Goal: Task Accomplishment & Management: Use online tool/utility

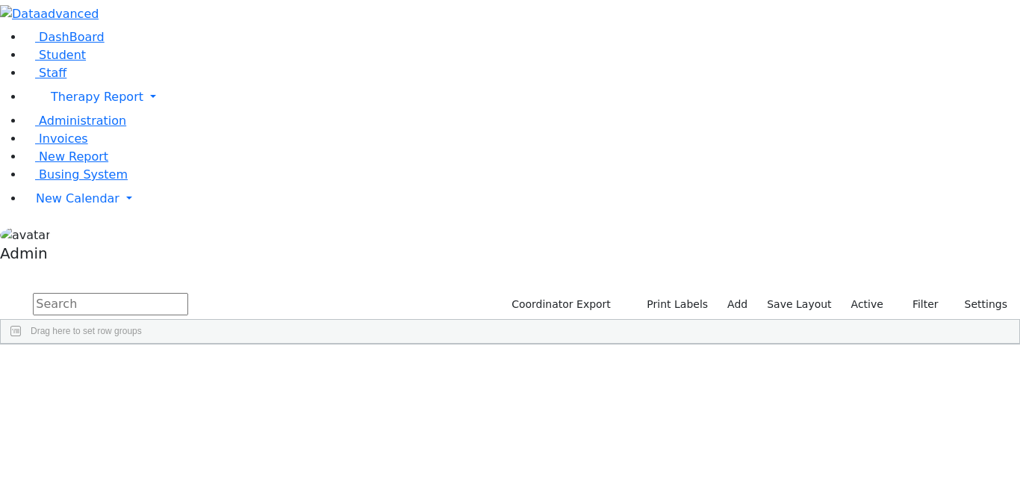
click at [188, 293] on input "text" at bounding box center [110, 304] width 155 height 22
paste input "[PERSON_NAME]"
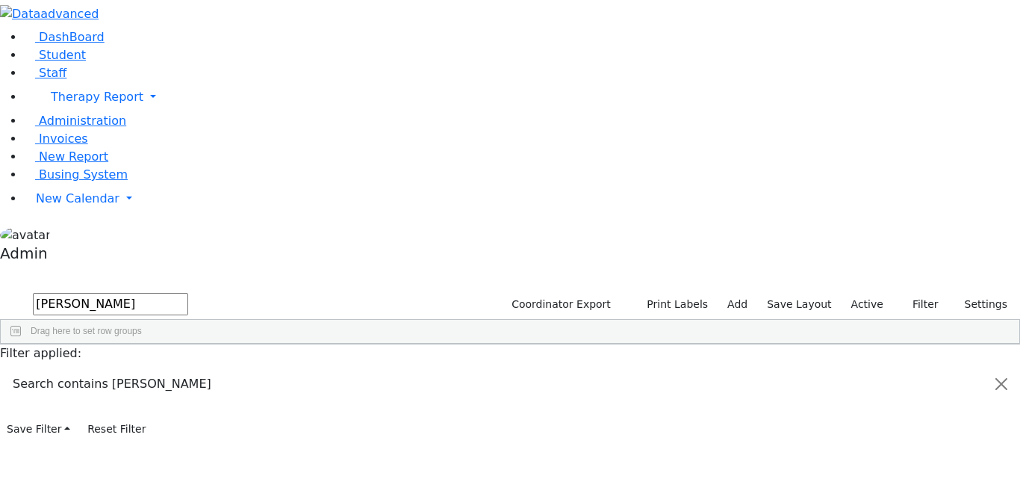
type input "[PERSON_NAME]"
click at [55, 80] on span "Staff" at bounding box center [53, 73] width 28 height 14
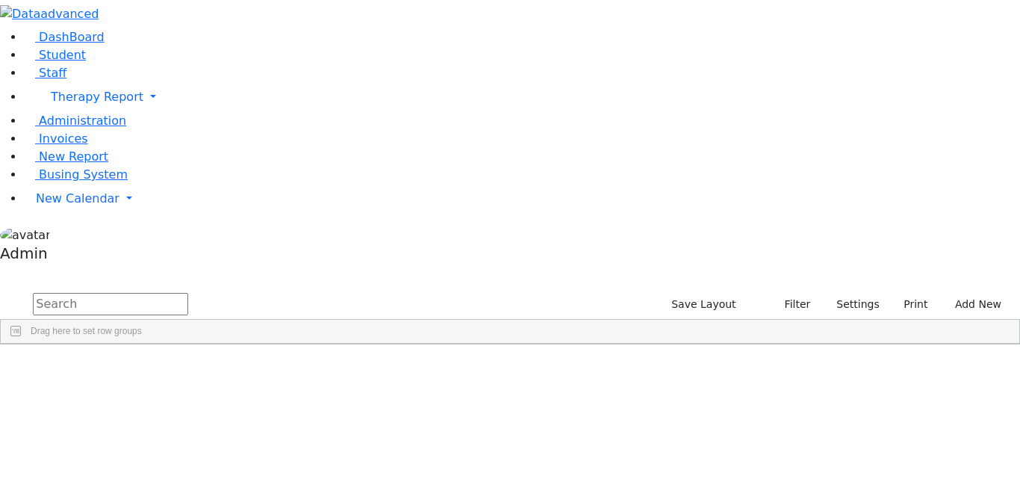
click at [188, 293] on input "text" at bounding box center [110, 304] width 155 height 22
paste input "[PERSON_NAME]"
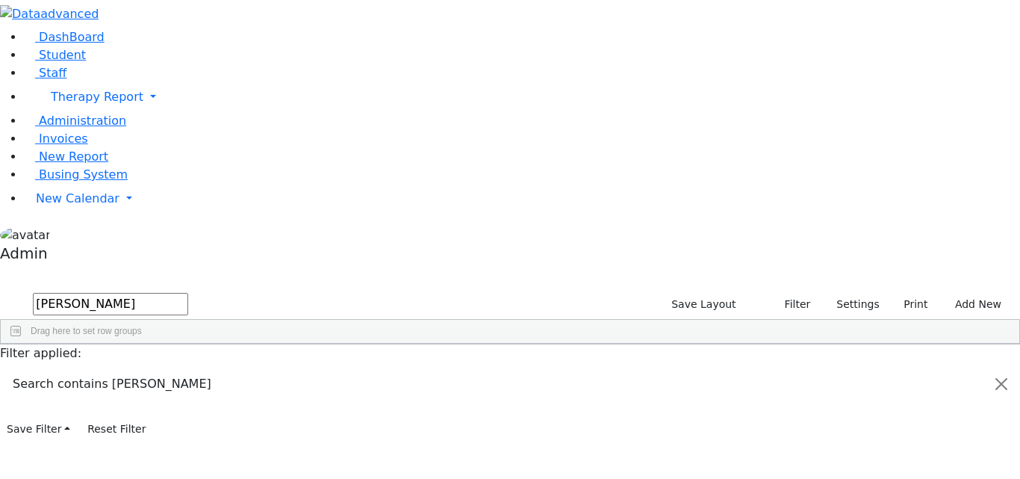
click at [589, 368] on div "10977 03/02/1997 Active Abramczyk ZC Occupational Therapist Occupational Therap…" at bounding box center [502, 378] width 1003 height 21
click at [899, 293] on button "Print" at bounding box center [911, 304] width 49 height 23
click at [870, 321] on link "Labels" at bounding box center [875, 333] width 118 height 24
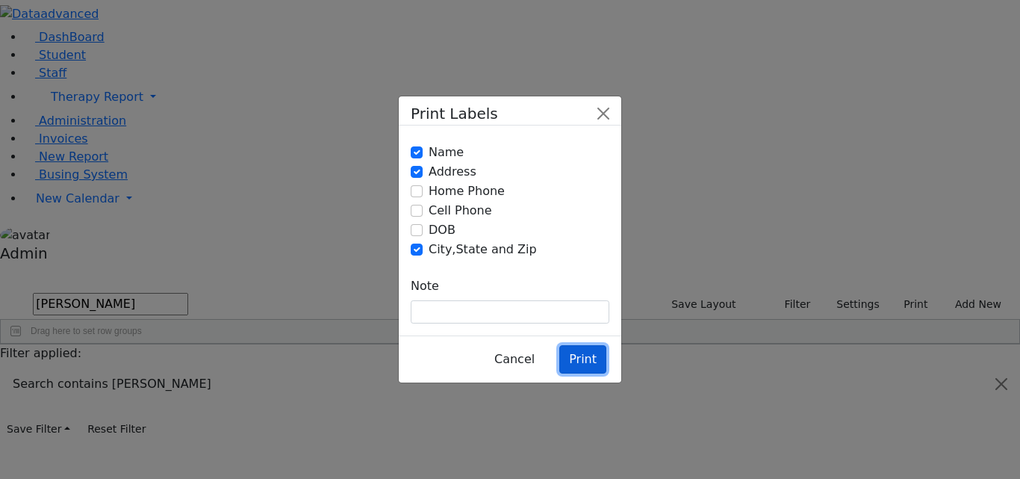
click at [592, 345] on button "Print" at bounding box center [583, 359] width 47 height 28
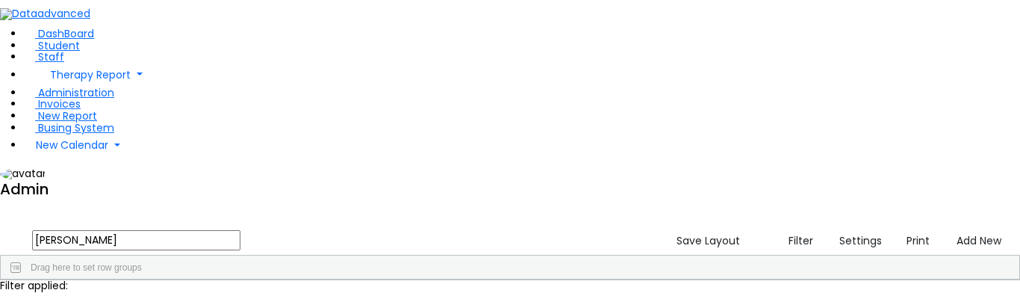
click at [237, 230] on input "[PERSON_NAME]" at bounding box center [136, 240] width 208 height 20
paste input "[PERSON_NAME]"
type input "[PERSON_NAME]"
click at [774, 229] on button "Filter" at bounding box center [794, 240] width 51 height 23
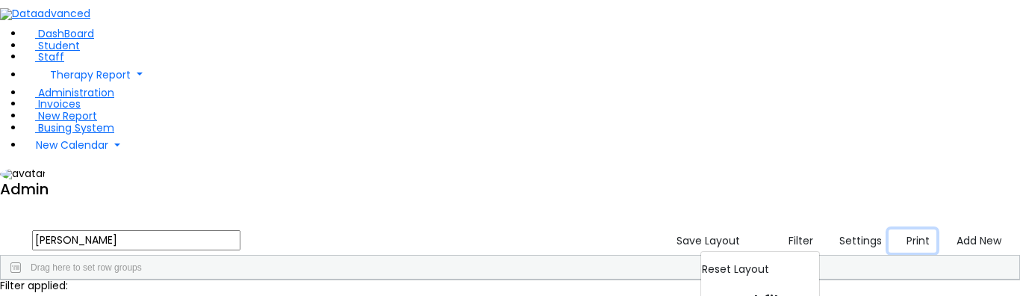
click at [896, 237] on icon "button" at bounding box center [900, 241] width 8 height 8
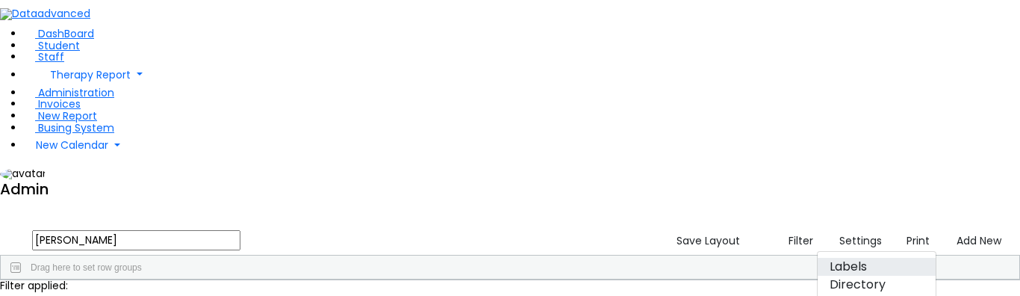
click at [861, 258] on link "Labels" at bounding box center [877, 267] width 118 height 18
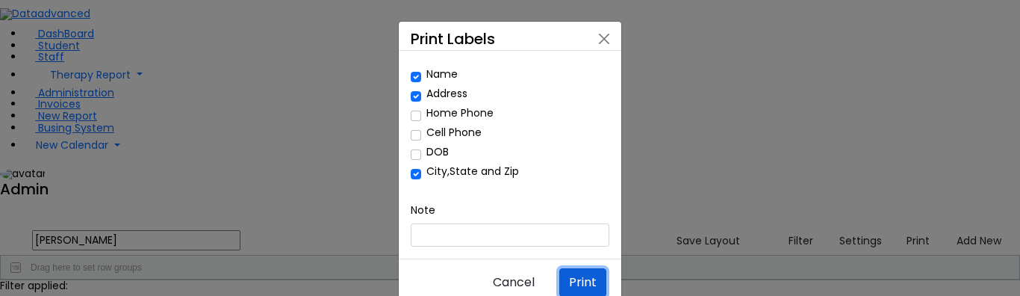
click at [586, 268] on button "Print" at bounding box center [583, 282] width 47 height 28
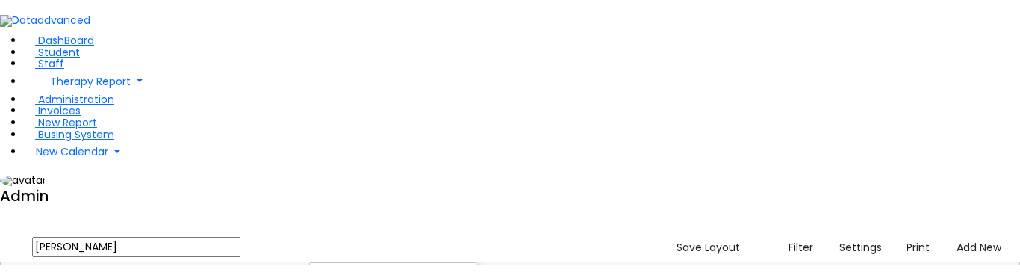
scroll to position [16, 0]
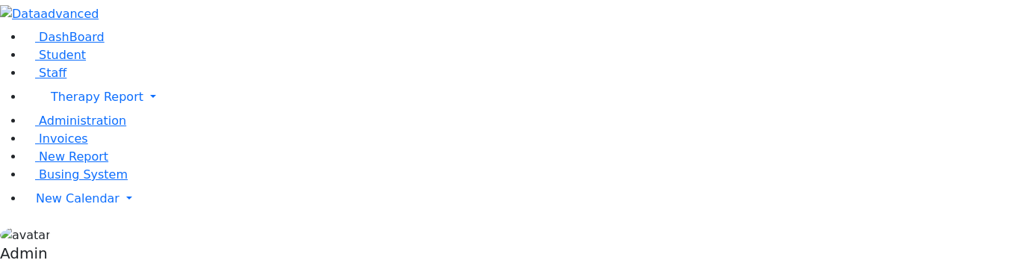
paste input "[PERSON_NAME]"
type input "[PERSON_NAME]"
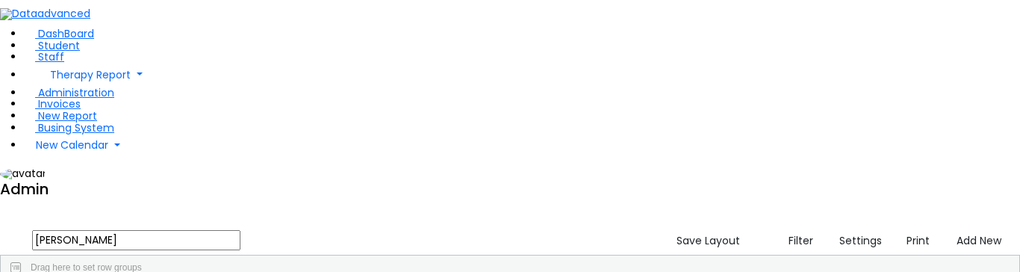
click at [896, 226] on div "Save Layout Filter Reset Layout Saved filter default Settings Title 1:1 Aide Ad…" at bounding box center [842, 240] width 356 height 28
click at [896, 229] on button "Print" at bounding box center [913, 240] width 48 height 23
click at [864, 258] on link "Labels" at bounding box center [877, 267] width 118 height 18
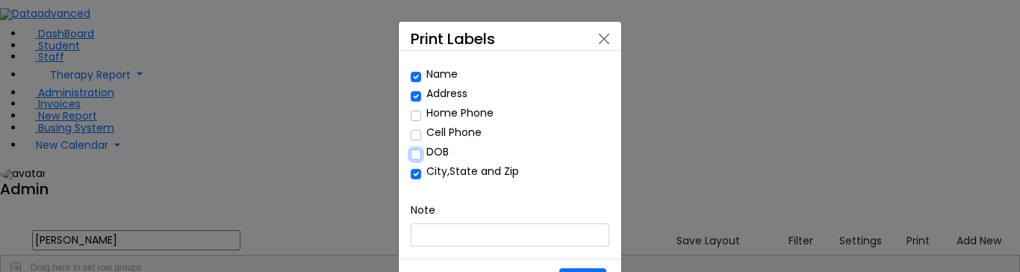
click at [417, 149] on input "DOB" at bounding box center [416, 154] width 10 height 10
checkbox input "true"
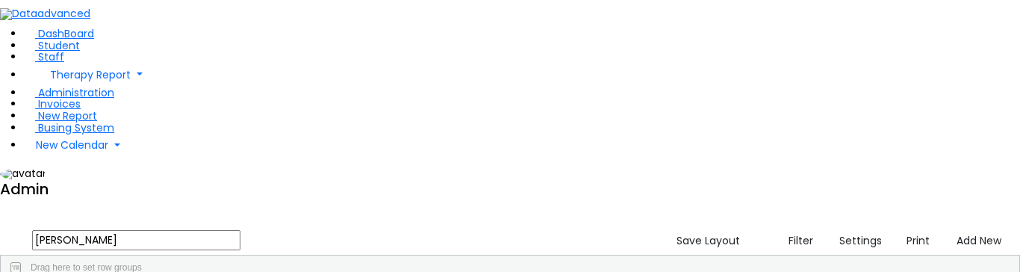
click at [241, 230] on input "[PERSON_NAME]" at bounding box center [136, 240] width 208 height 20
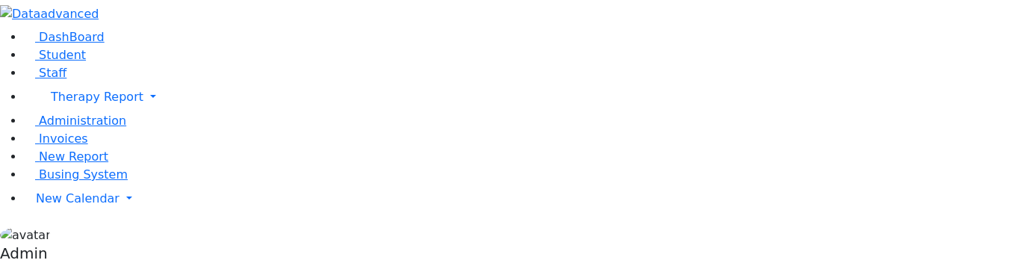
paste input "[PERSON_NAME]"
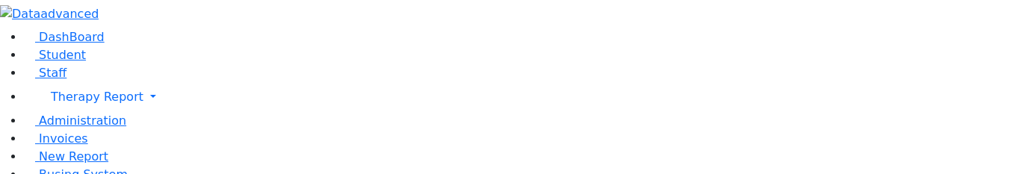
type input "Kamensk"
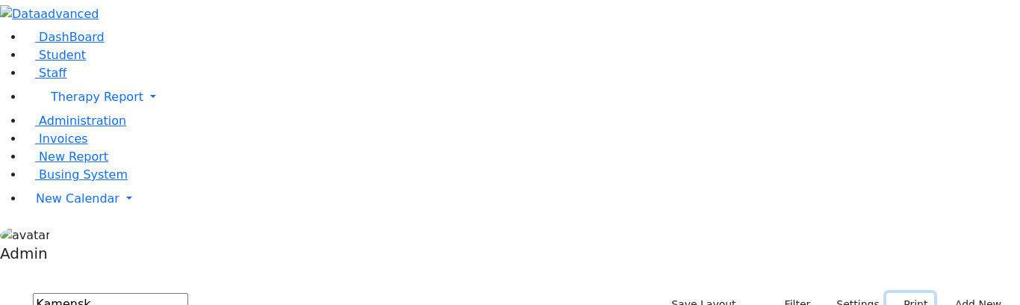
click at [897, 271] on button "Print" at bounding box center [911, 304] width 49 height 23
checkbox input "true"
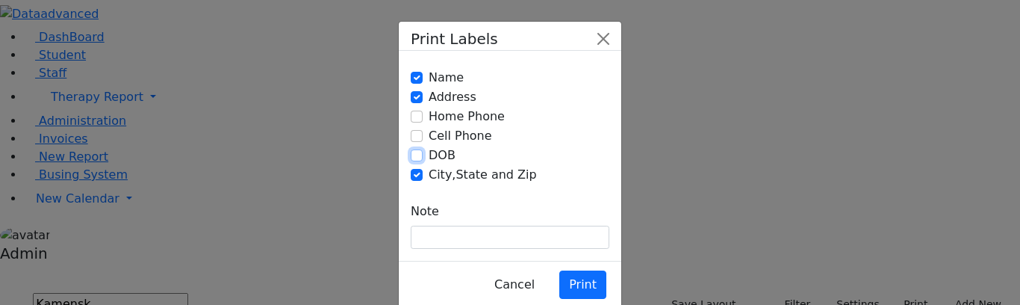
click at [412, 149] on input "DOB" at bounding box center [417, 155] width 12 height 12
checkbox input "true"
click at [571, 270] on button "Print" at bounding box center [583, 284] width 47 height 28
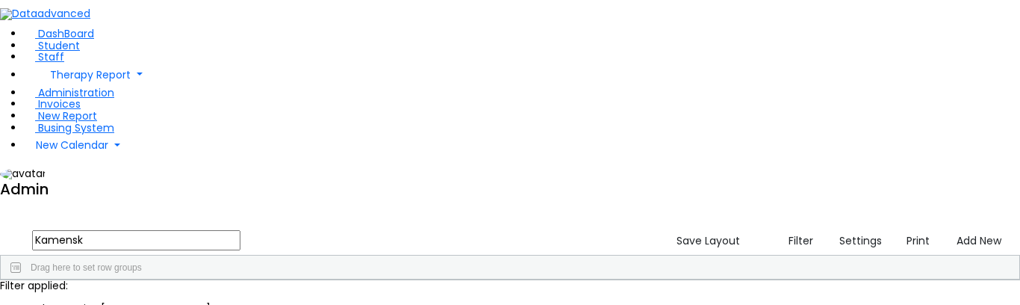
click at [221, 230] on input "Kamensk" at bounding box center [136, 240] width 208 height 20
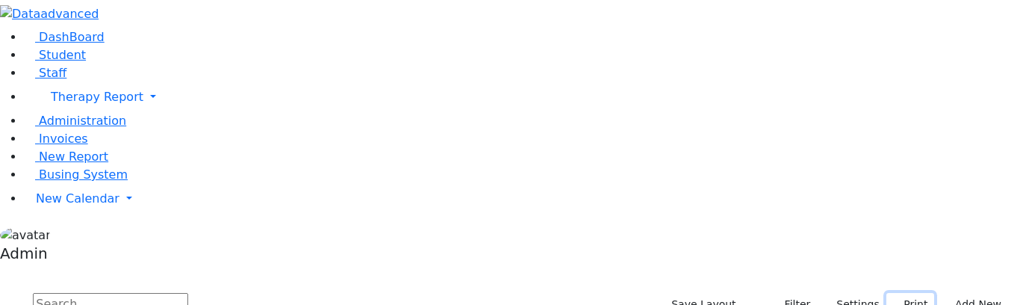
click at [898, 293] on button "Print" at bounding box center [911, 304] width 49 height 23
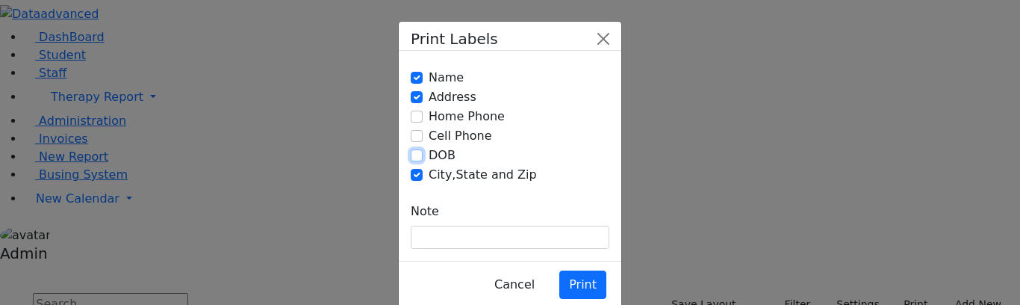
click at [412, 149] on input "DOB" at bounding box center [417, 155] width 12 height 12
checkbox input "true"
click at [574, 270] on button "Print" at bounding box center [583, 284] width 47 height 28
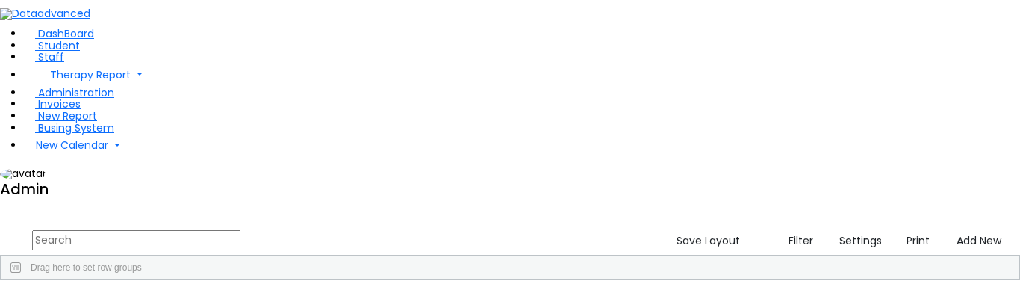
click at [241, 230] on input "text" at bounding box center [136, 240] width 208 height 20
paste input "Kamensk"
type input "Kamensk"
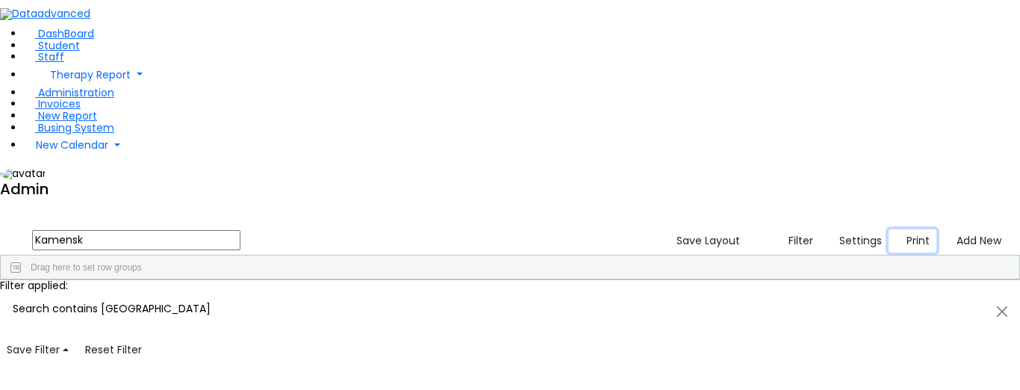
click at [902, 229] on button "Print" at bounding box center [913, 240] width 48 height 23
click at [864, 258] on link "Labels" at bounding box center [877, 267] width 118 height 18
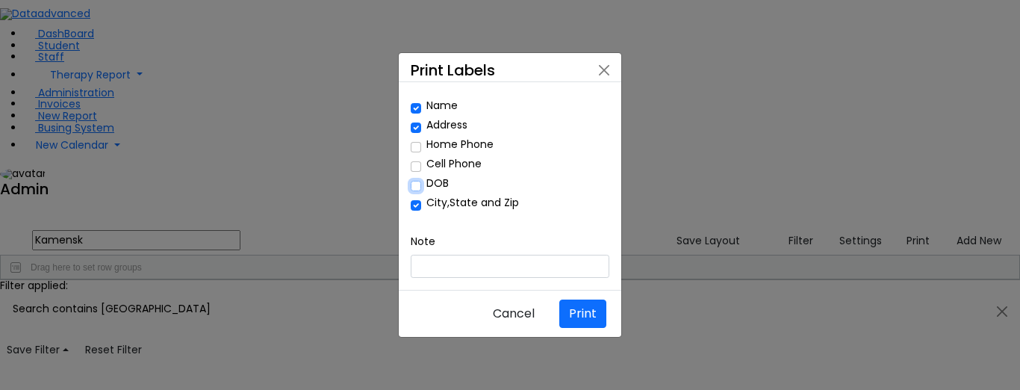
click at [412, 188] on input "DOB" at bounding box center [416, 186] width 10 height 10
checkbox input "true"
click at [571, 300] on button "Print" at bounding box center [583, 314] width 47 height 28
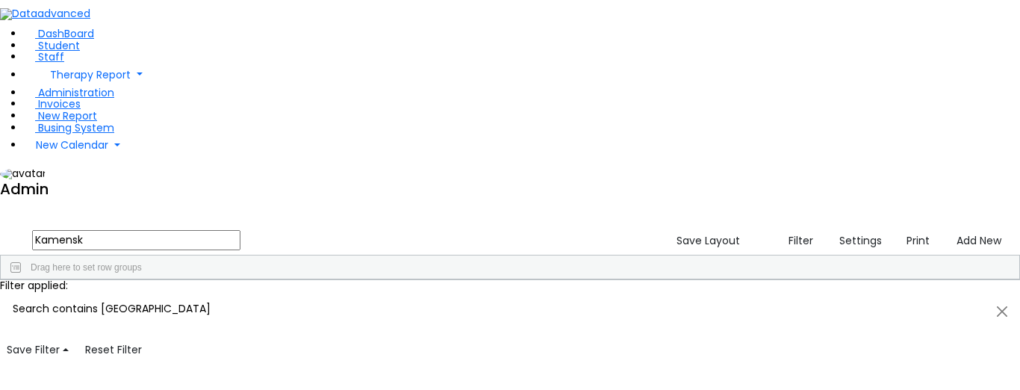
click at [241, 230] on input "Kamensk" at bounding box center [136, 240] width 208 height 20
type input "Ka"
click at [889, 229] on button "Print" at bounding box center [913, 240] width 48 height 23
click at [857, 258] on link "Labels" at bounding box center [877, 267] width 118 height 18
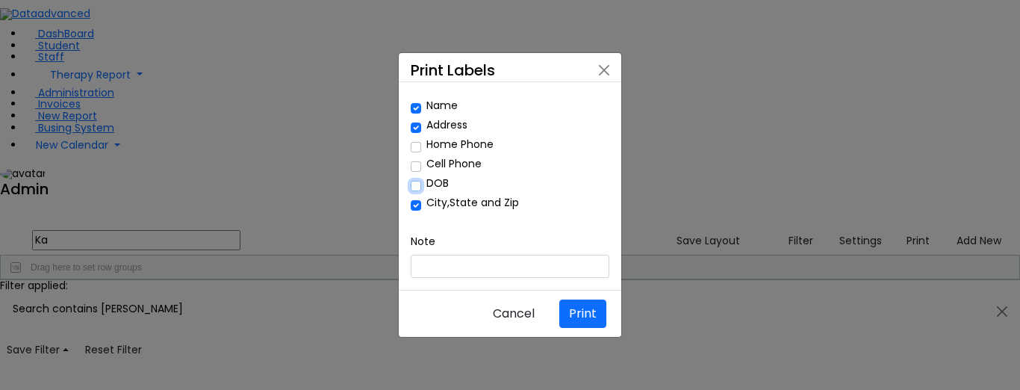
click at [417, 189] on input "DOB" at bounding box center [416, 186] width 10 height 10
checkbox input "true"
click at [575, 300] on button "Print" at bounding box center [583, 314] width 47 height 28
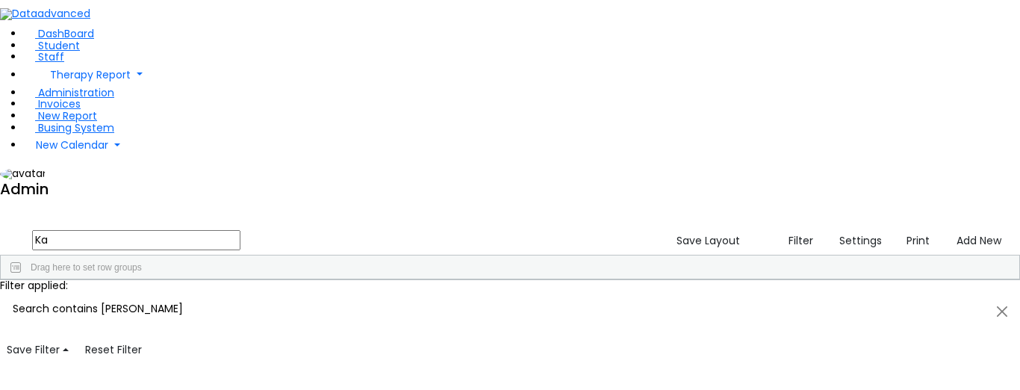
click at [241, 230] on input "Ka" at bounding box center [136, 240] width 208 height 20
type input "K"
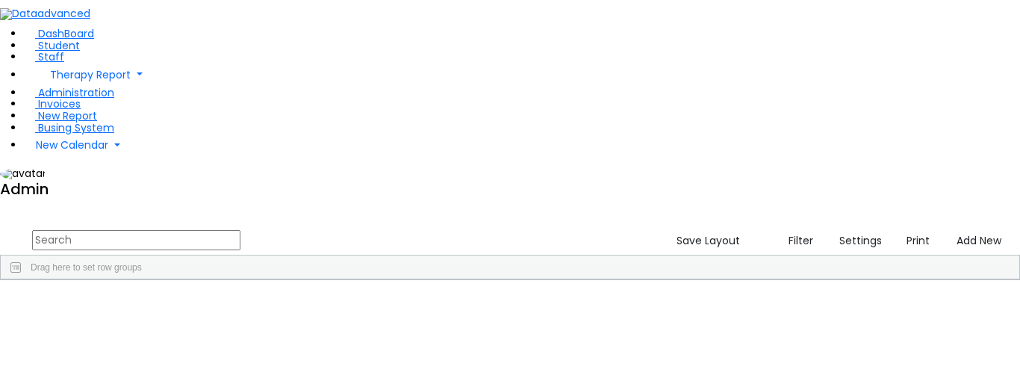
paste input "Saal"
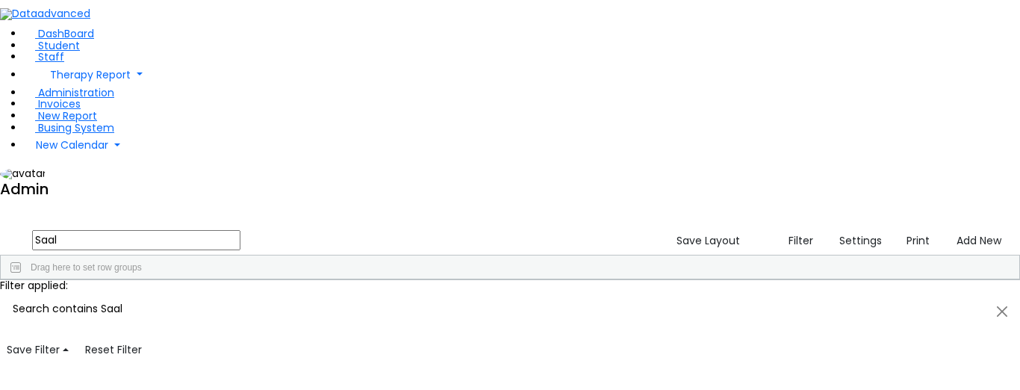
type input "Saal"
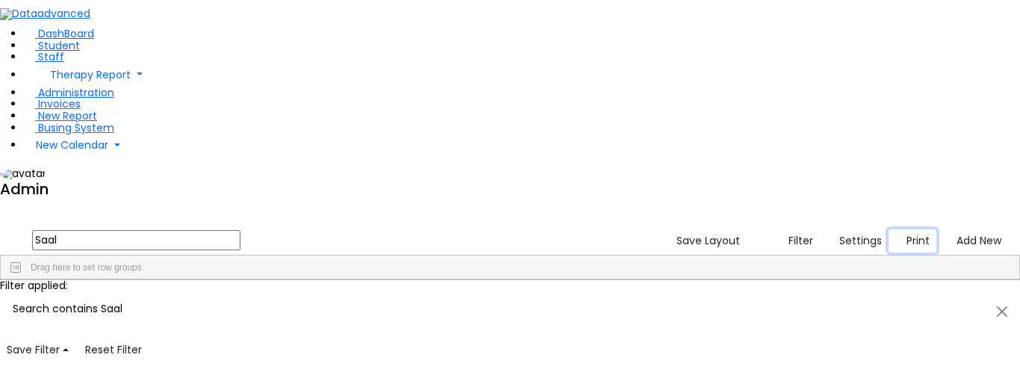
click at [899, 229] on button "Print" at bounding box center [913, 240] width 48 height 23
click at [864, 258] on link "Labels" at bounding box center [877, 267] width 118 height 18
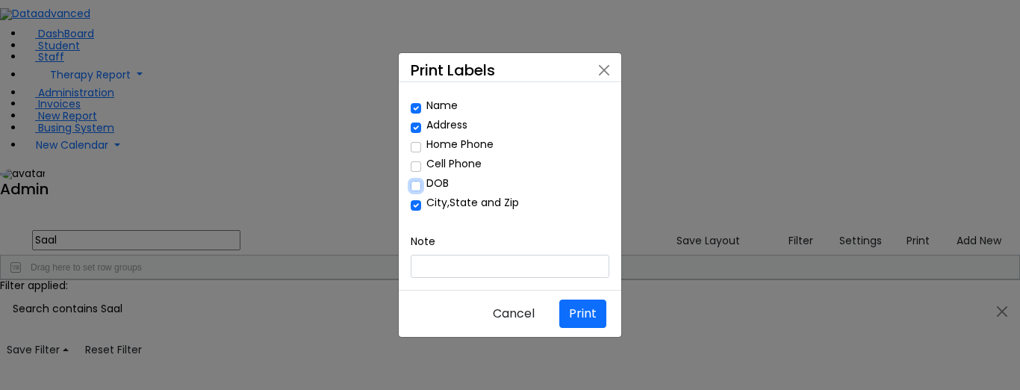
click at [416, 190] on input "DOB" at bounding box center [416, 186] width 10 height 10
checkbox input "true"
click at [573, 300] on button "Print" at bounding box center [583, 314] width 47 height 28
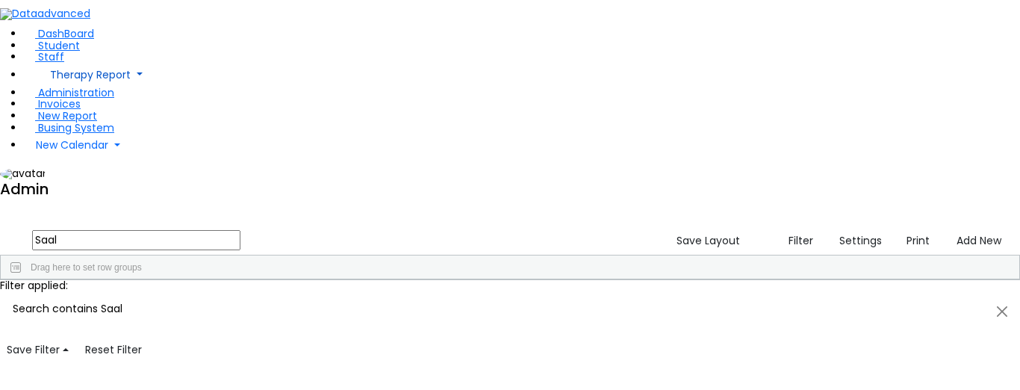
click at [136, 87] on link "Therapy Report" at bounding box center [522, 75] width 997 height 24
click at [69, 139] on span "Report" at bounding box center [66, 130] width 41 height 17
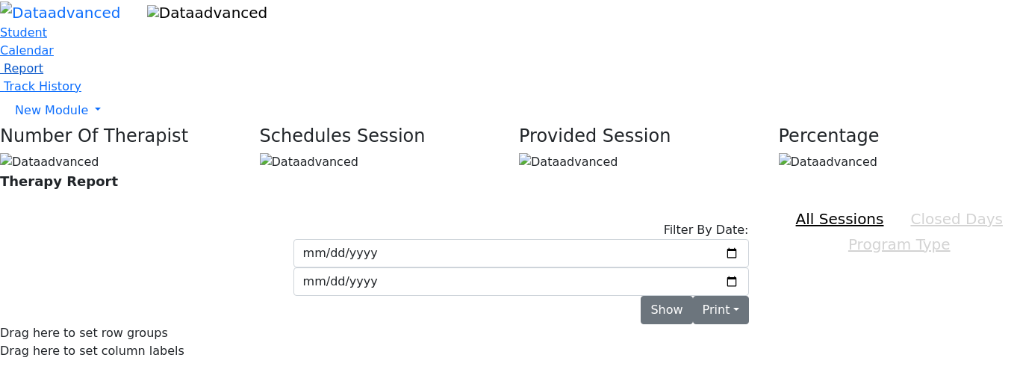
click at [43, 75] on span "Report" at bounding box center [24, 68] width 40 height 14
click at [131, 126] on link "New Module" at bounding box center [510, 111] width 1020 height 30
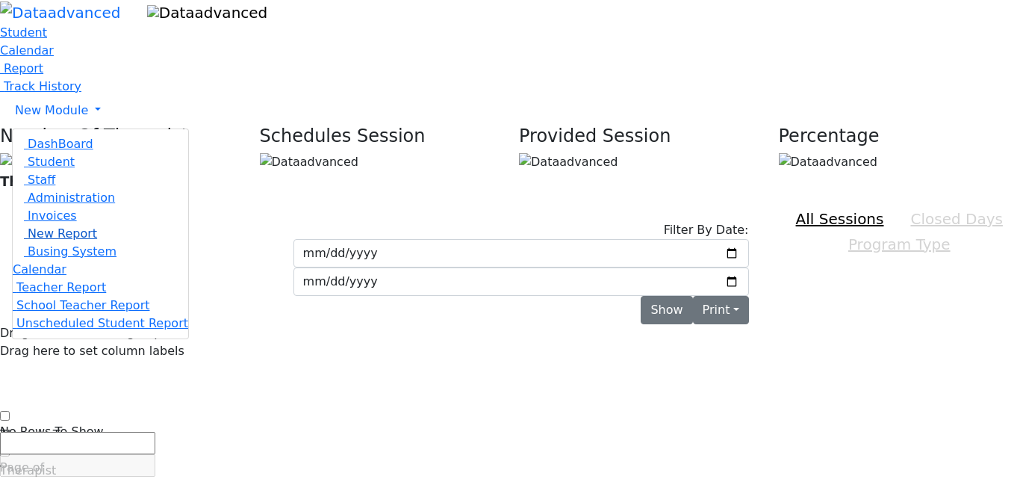
click at [92, 241] on span "New Report" at bounding box center [62, 233] width 69 height 14
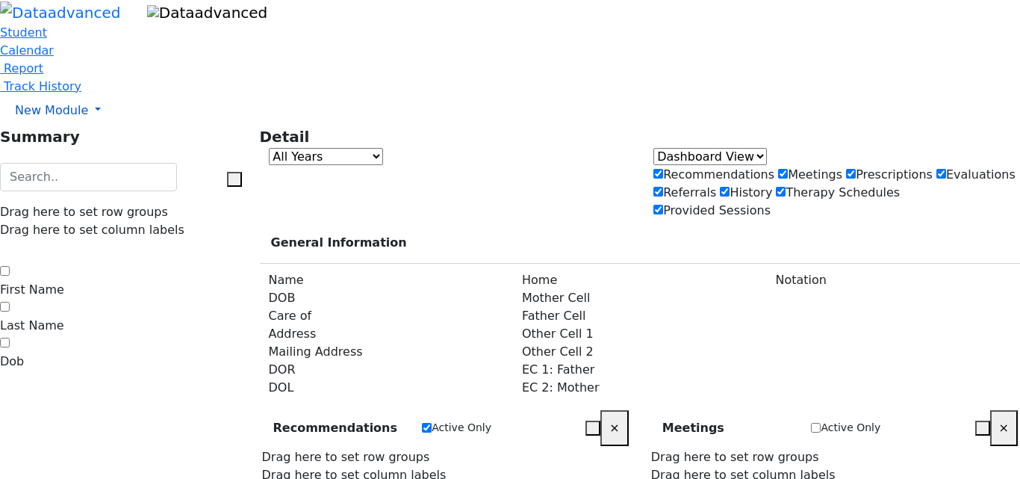
click at [128, 126] on link "New Module" at bounding box center [510, 111] width 1020 height 30
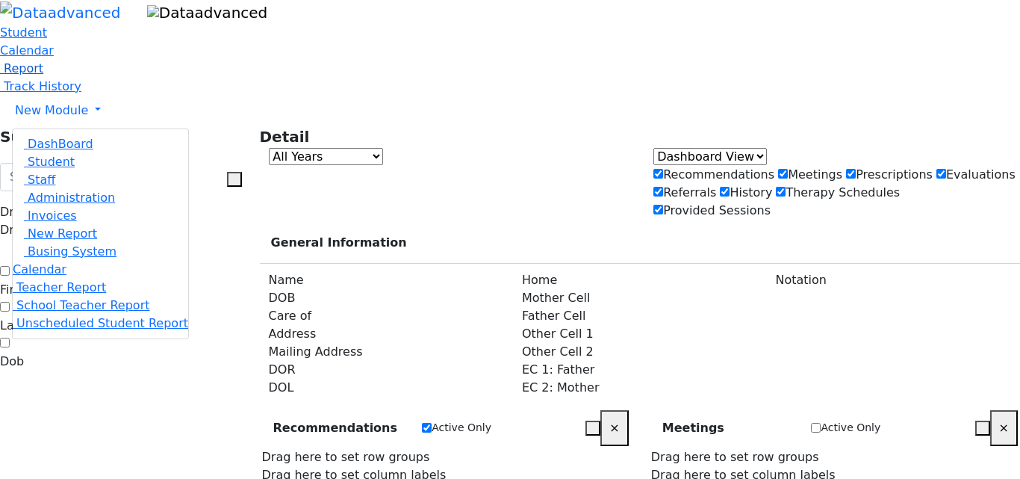
click at [43, 75] on span "Report" at bounding box center [24, 68] width 40 height 14
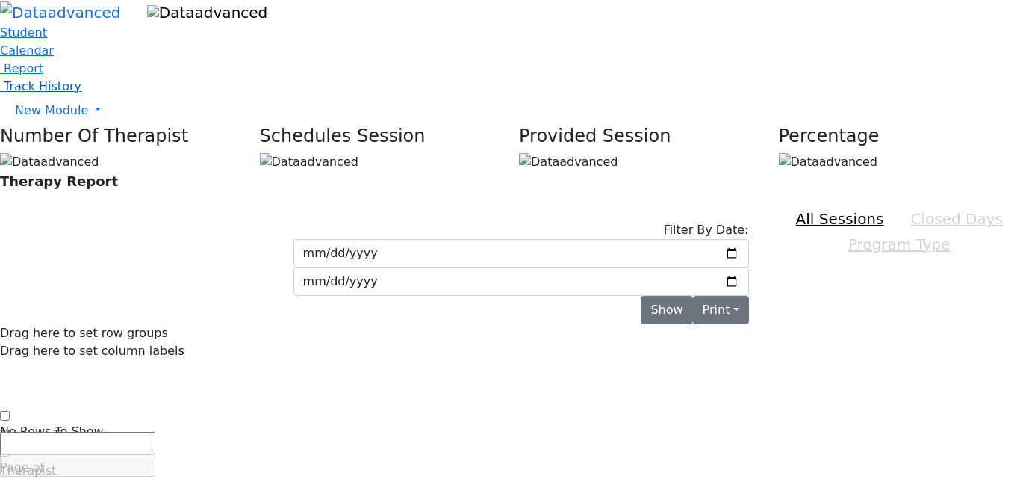
click at [78, 93] on span "Track History" at bounding box center [43, 86] width 78 height 14
click at [54, 58] on span "Calendar" at bounding box center [27, 50] width 54 height 14
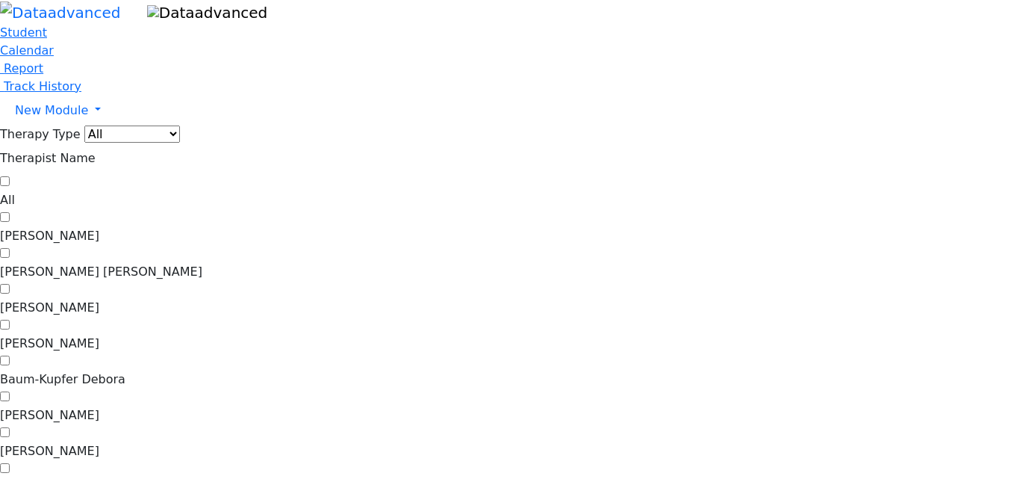
click at [214, 299] on label "[PERSON_NAME]" at bounding box center [510, 308] width 1020 height 18
click at [10, 284] on input "[PERSON_NAME]" at bounding box center [5, 289] width 10 height 10
checkbox input "true"
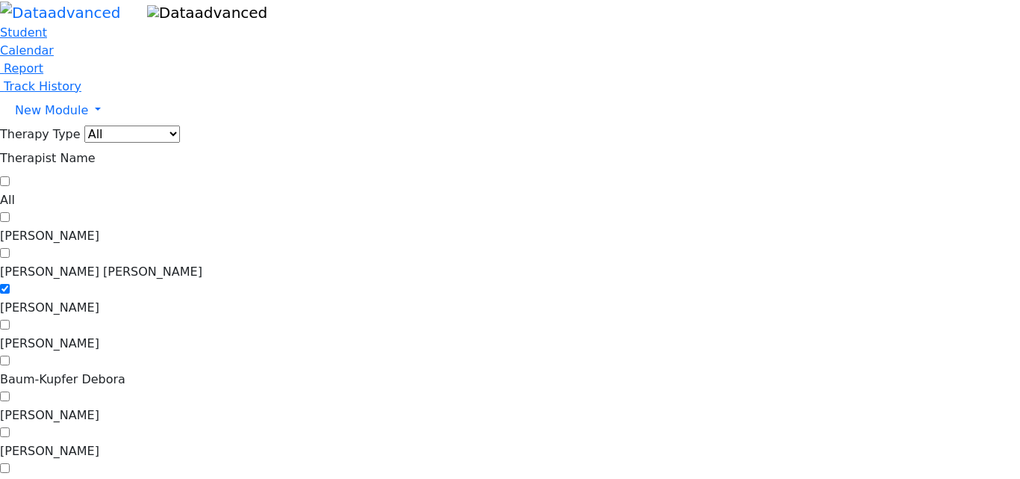
click at [209, 227] on label "[PERSON_NAME]" at bounding box center [510, 236] width 1020 height 18
click at [10, 212] on input "[PERSON_NAME]" at bounding box center [5, 217] width 10 height 10
checkbox input "true"
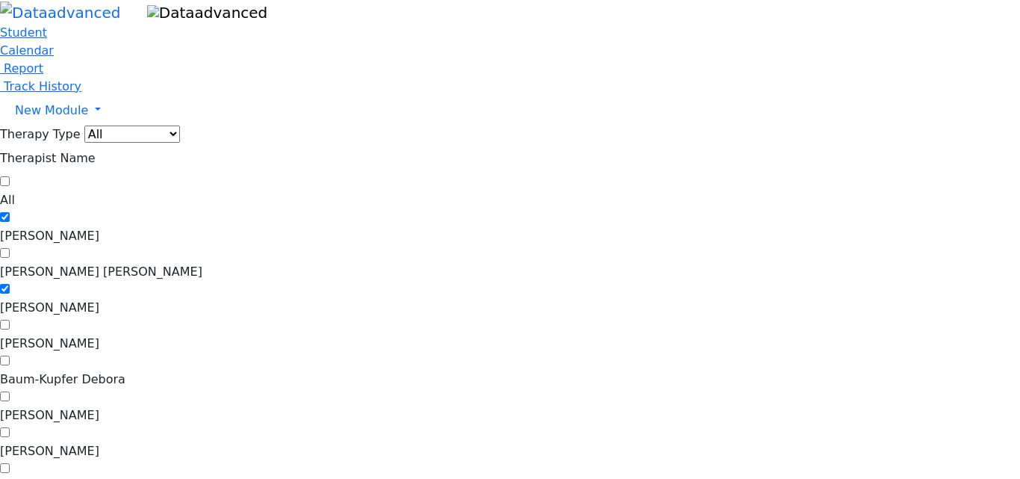
drag, startPoint x: 467, startPoint y: 242, endPoint x: 834, endPoint y: 215, distance: 368.5
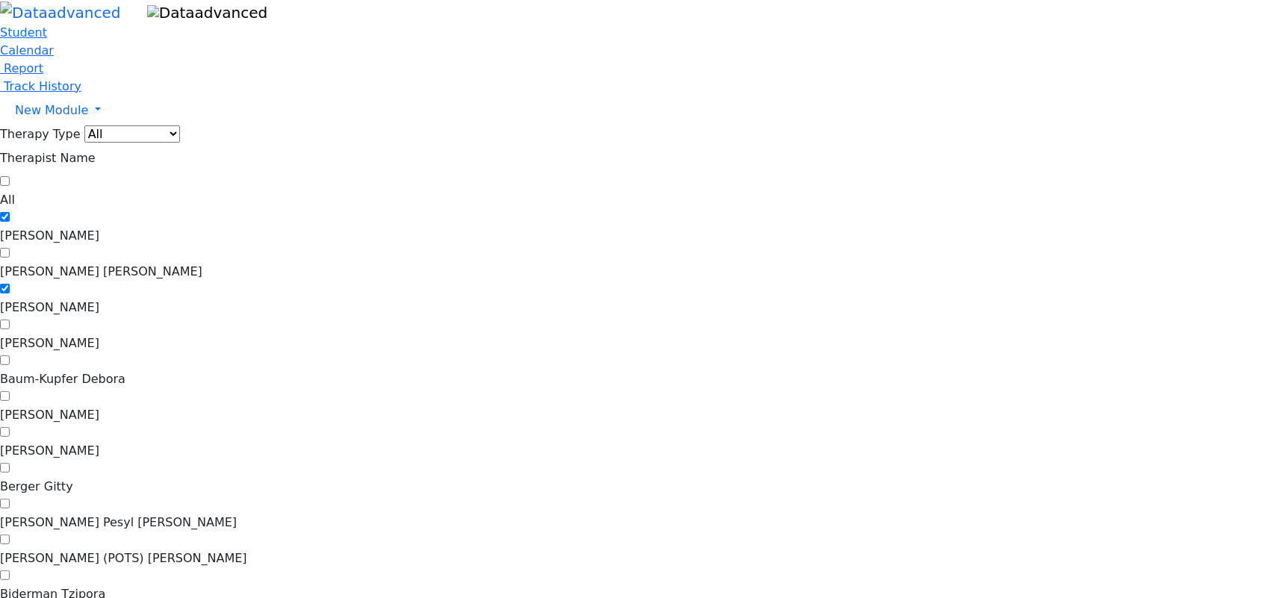
checkbox input "false"
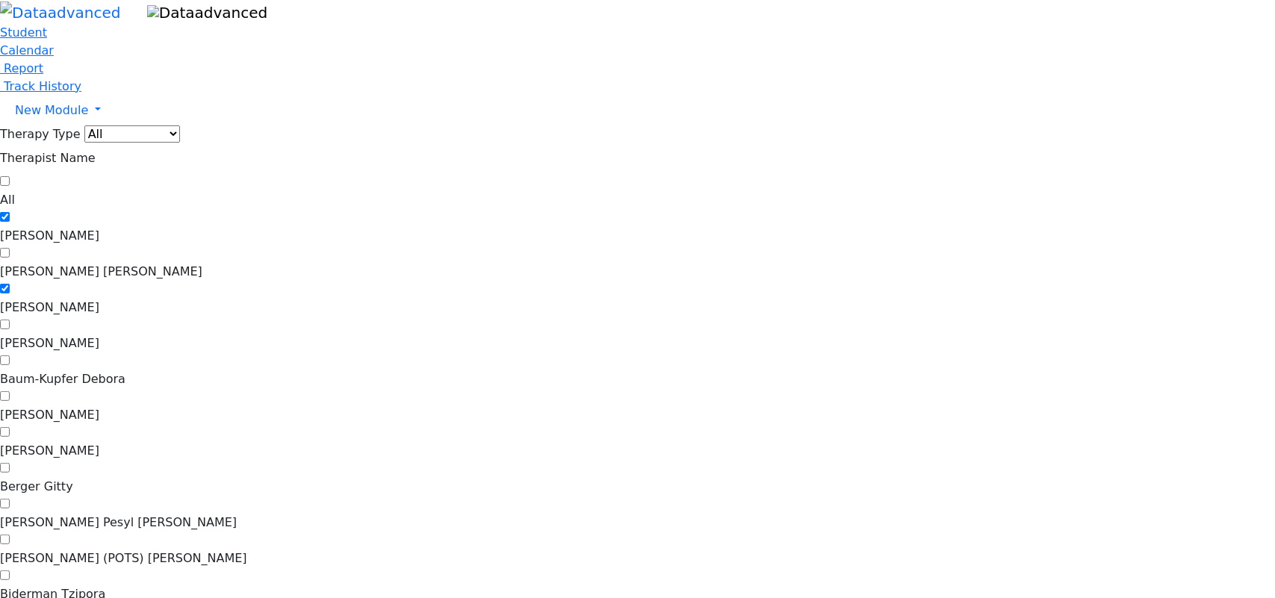
drag, startPoint x: 1222, startPoint y: 34, endPoint x: 1245, endPoint y: 66, distance: 38.6
click at [235, 442] on label "[PERSON_NAME]" at bounding box center [637, 451] width 1275 height 18
click at [10, 427] on input "[PERSON_NAME]" at bounding box center [5, 432] width 10 height 10
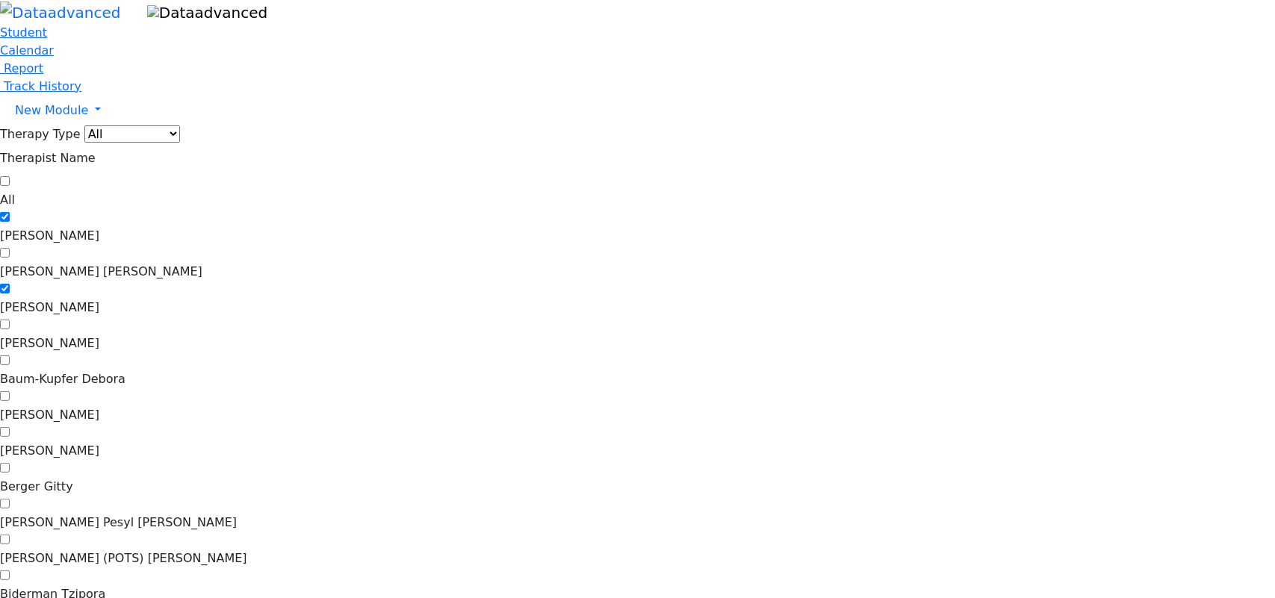
checkbox input "true"
click at [240, 478] on label "[PERSON_NAME] Pesyl [PERSON_NAME]" at bounding box center [637, 523] width 1275 height 18
click at [10, 478] on input "[PERSON_NAME] Pesyl [PERSON_NAME]" at bounding box center [5, 504] width 10 height 10
checkbox input "true"
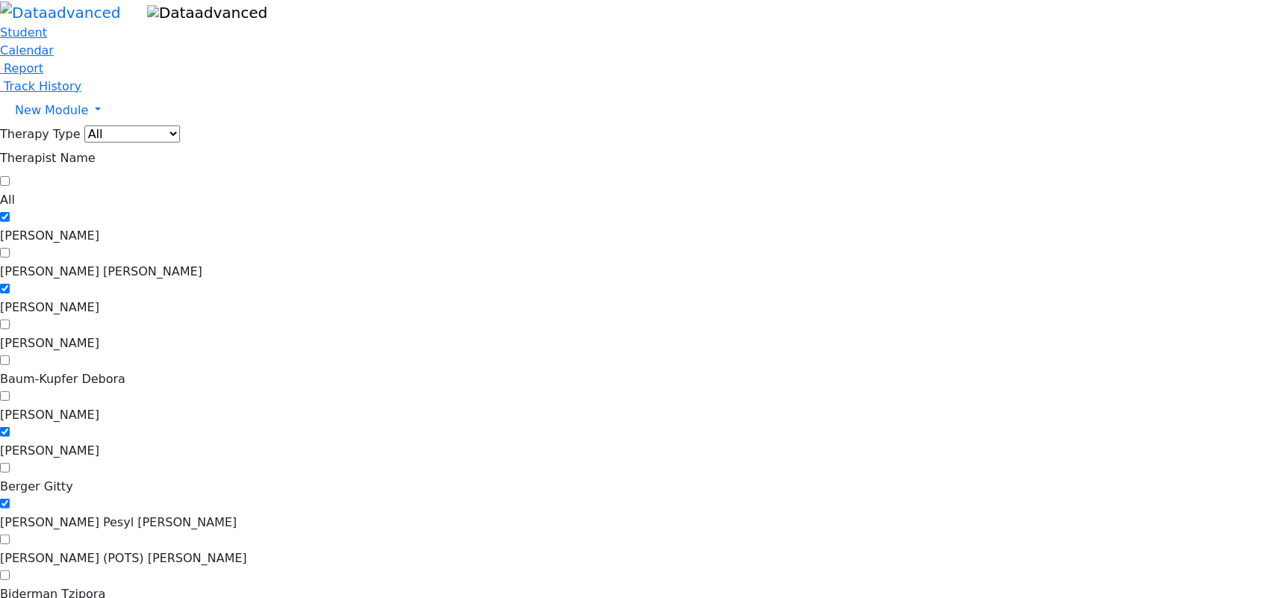
checkbox input "true"
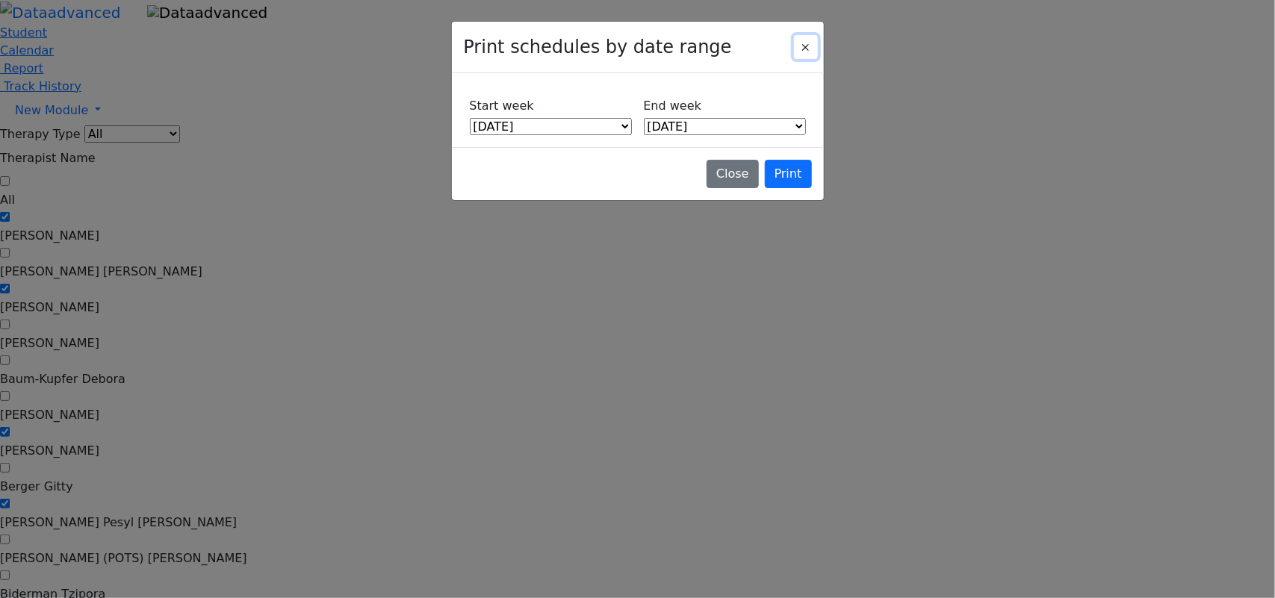
click at [805, 43] on button "Close" at bounding box center [806, 47] width 24 height 24
